Goal: Find specific page/section: Find specific page/section

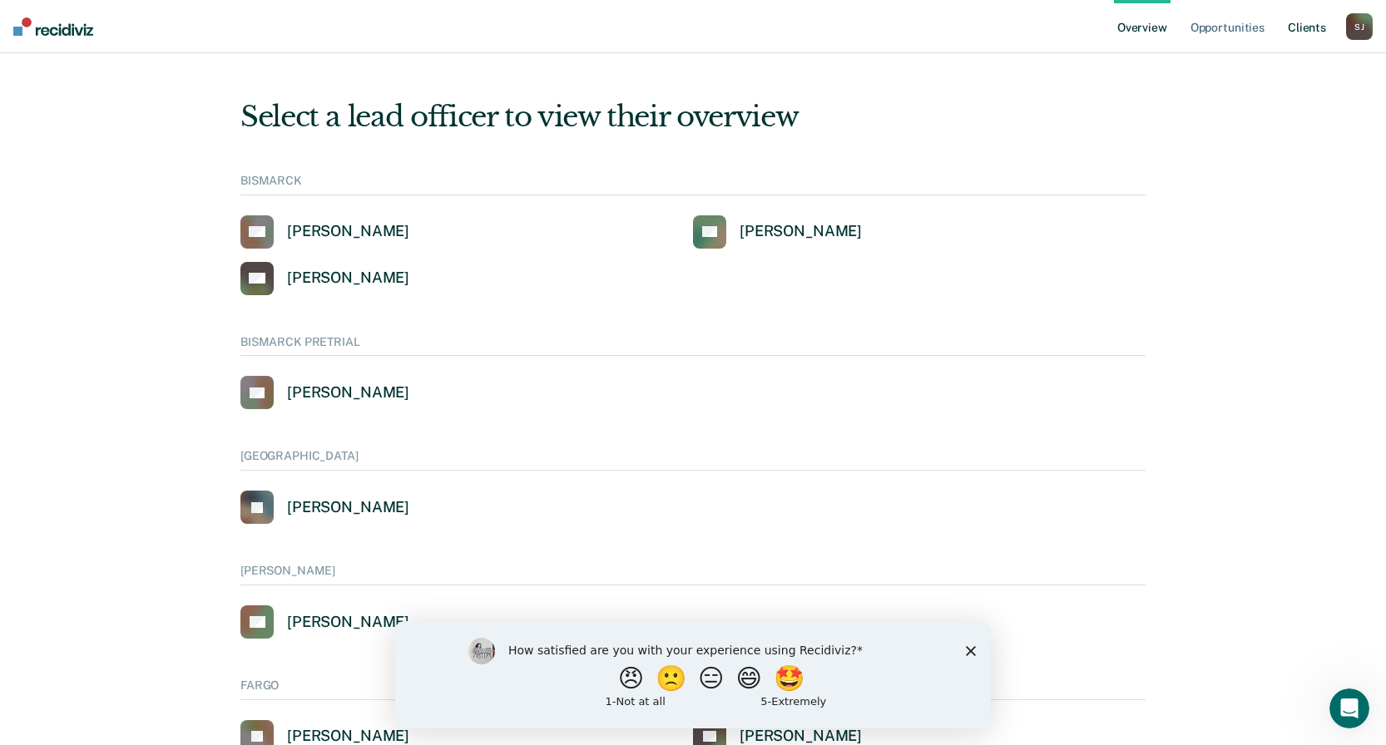
click at [1310, 27] on link "Client s" at bounding box center [1306, 26] width 45 height 53
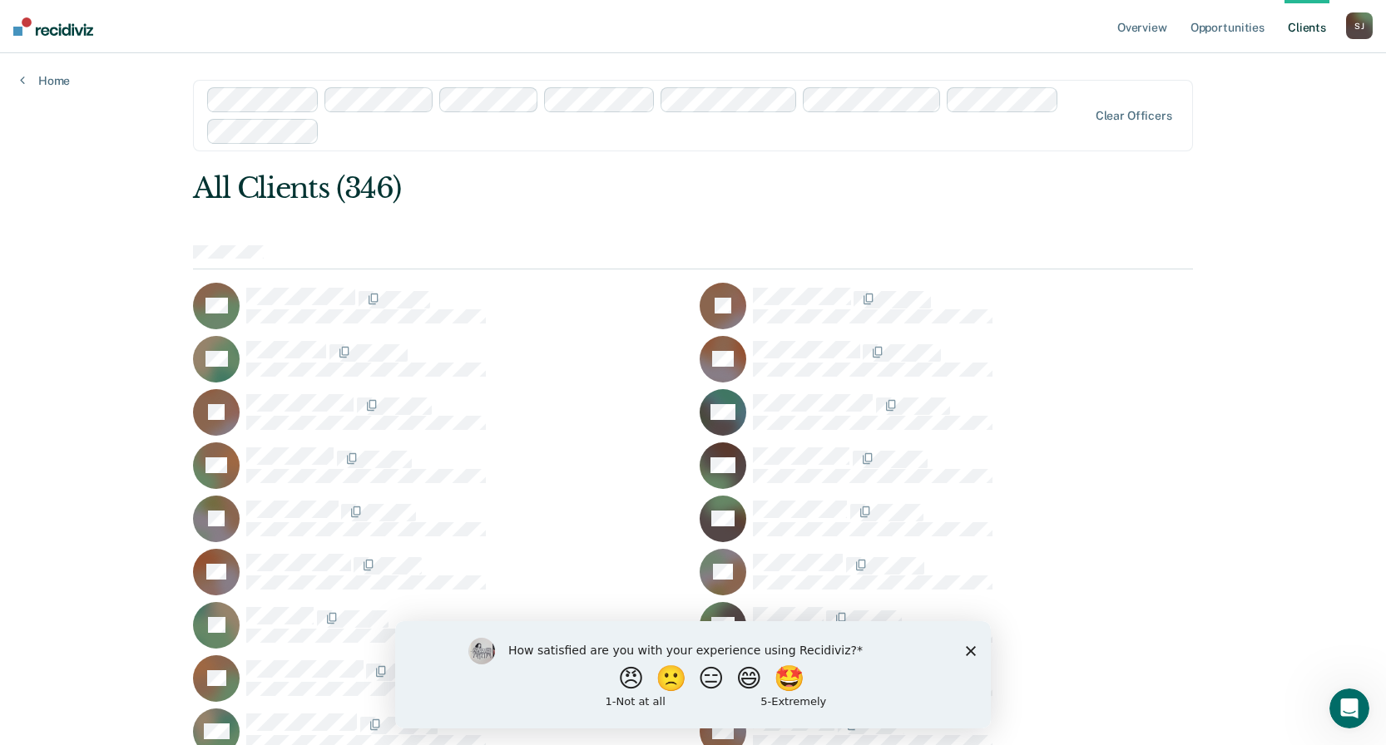
click at [293, 128] on div at bounding box center [647, 115] width 881 height 57
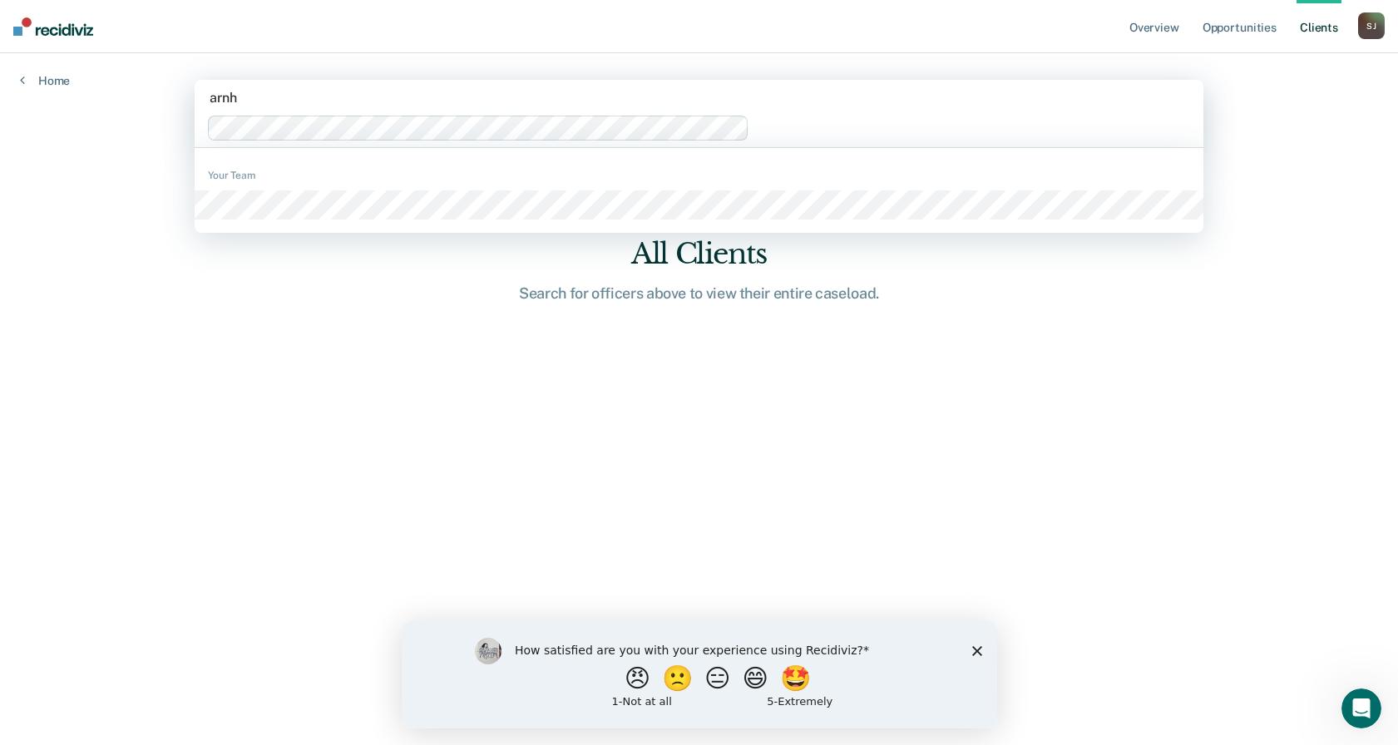
type input "arnha"
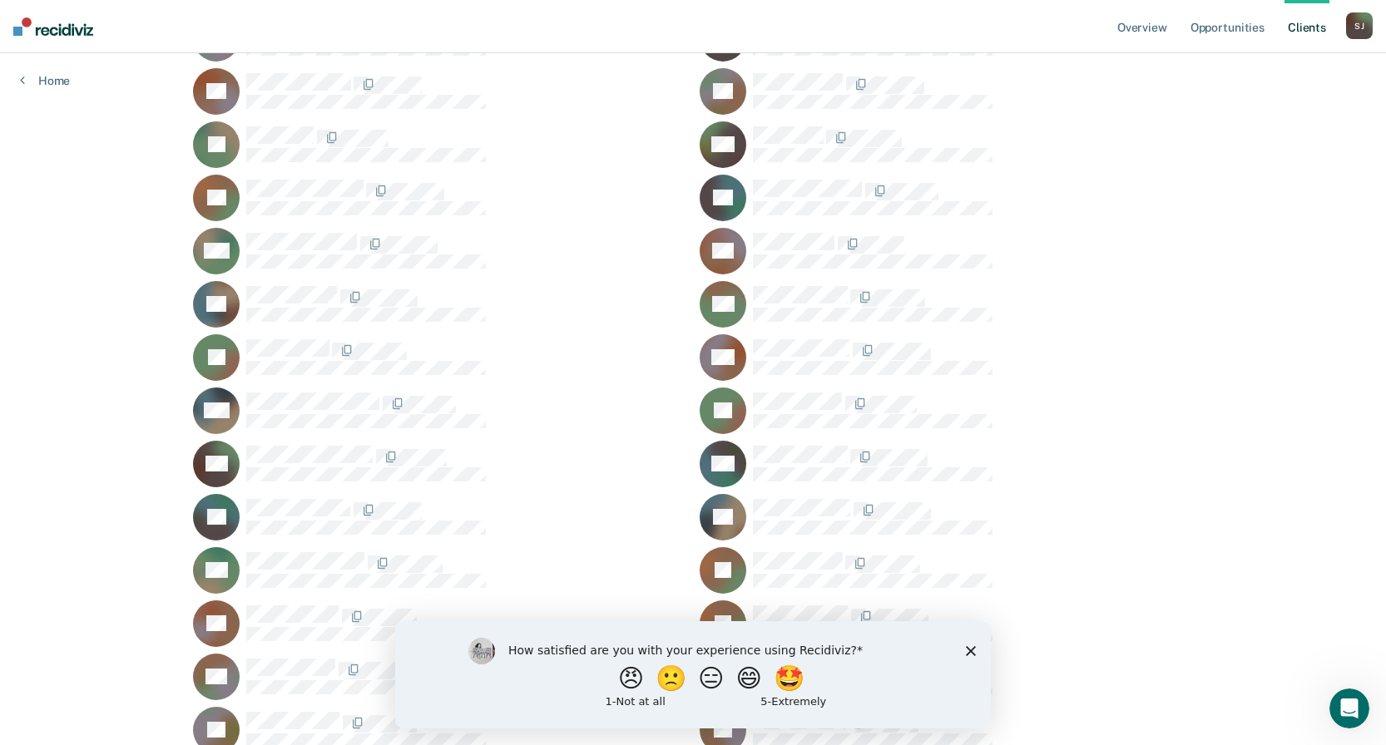
scroll to position [447, 0]
click at [977, 648] on div "How satisfied are you with your experience using Recidiviz? 😠 🙁 😑 😄 🤩 1 - Not a…" at bounding box center [693, 673] width 596 height 107
click at [970, 655] on icon "Close survey" at bounding box center [971, 650] width 10 height 10
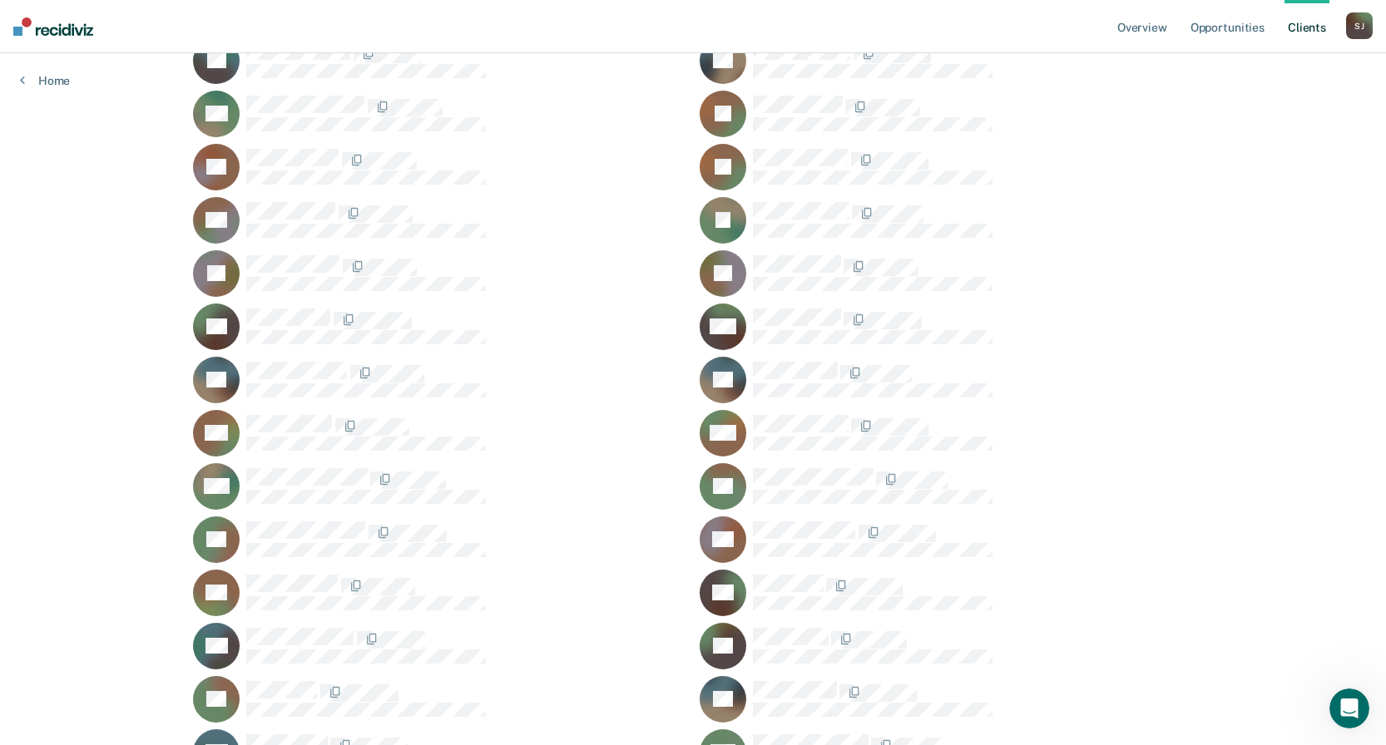
scroll to position [907, 0]
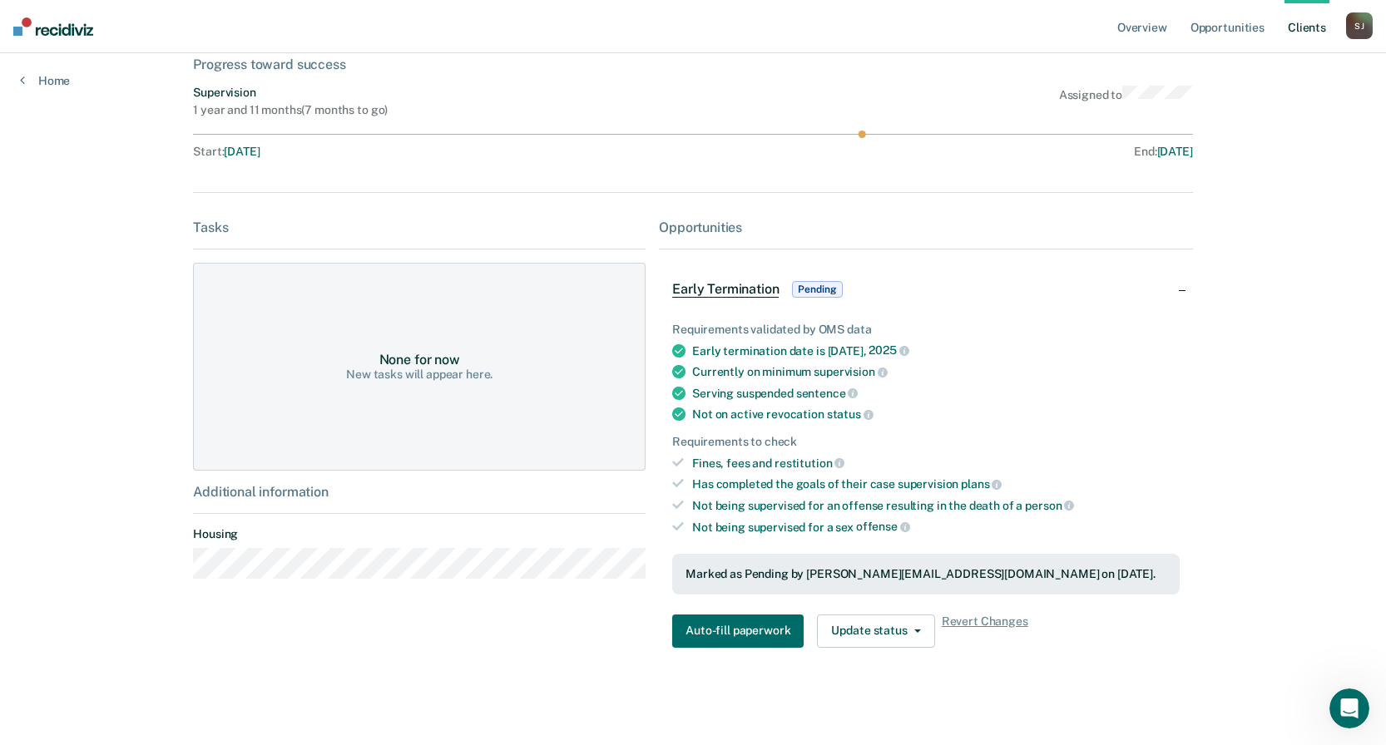
scroll to position [106, 0]
